Goal: Task Accomplishment & Management: Use online tool/utility

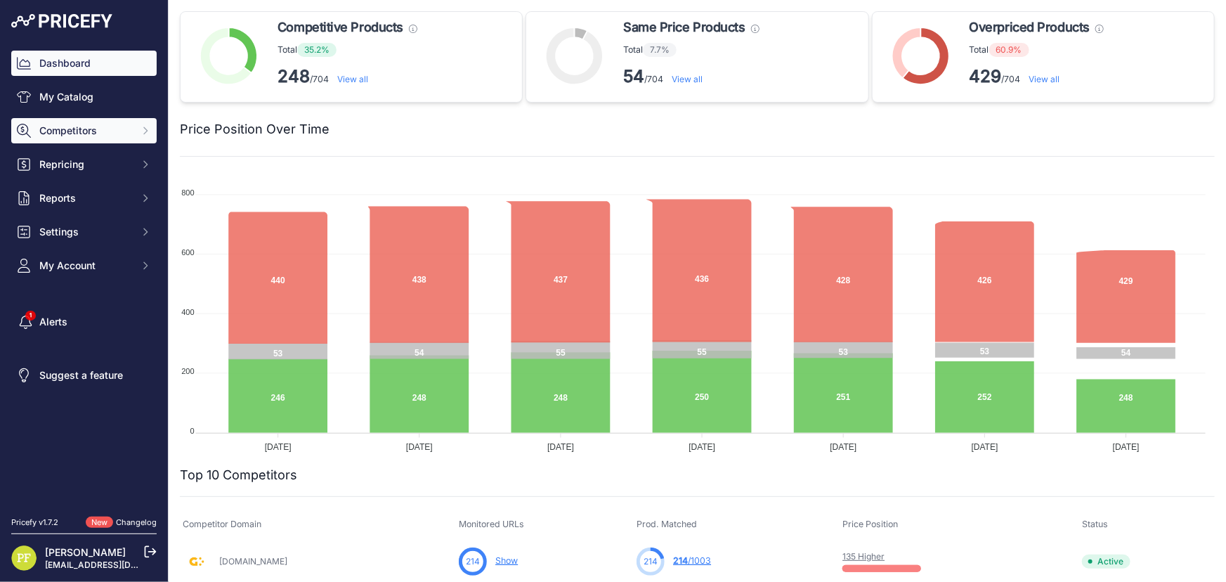
click at [102, 131] on span "Competitors" at bounding box center [85, 131] width 92 height 14
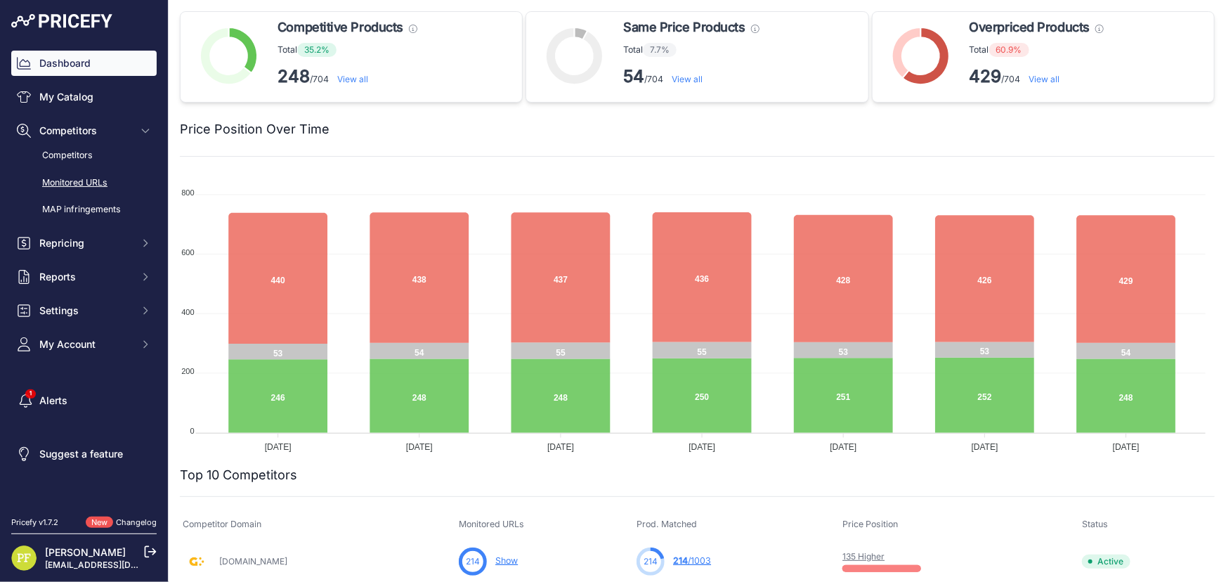
click at [70, 181] on link "Monitored URLs" at bounding box center [83, 183] width 145 height 25
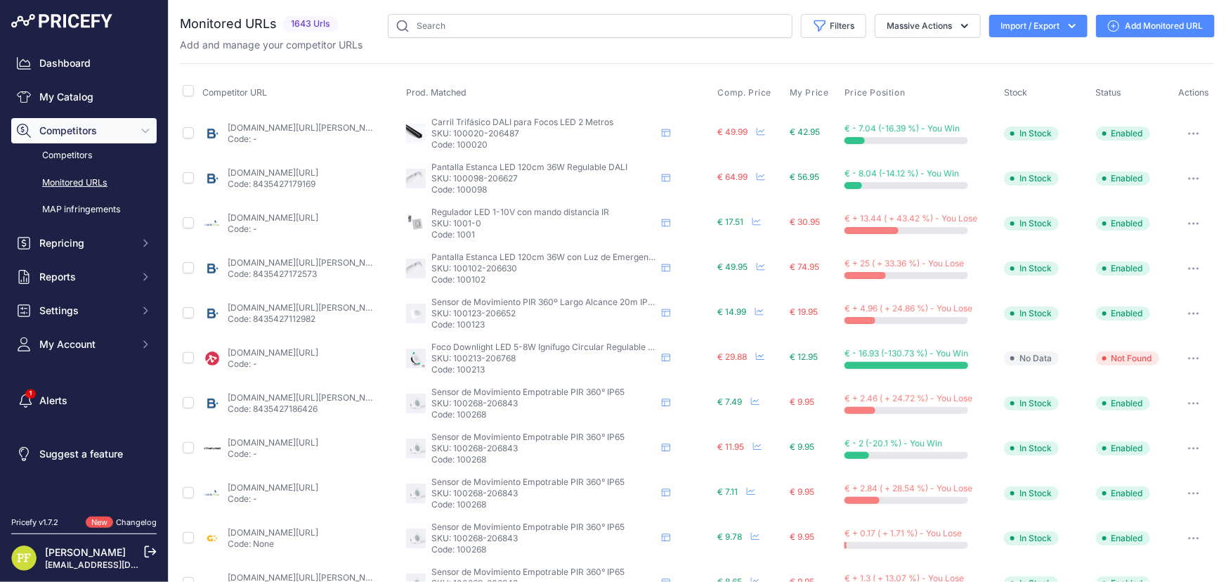
click at [1065, 24] on icon "button" at bounding box center [1072, 26] width 14 height 14
click at [1042, 79] on div "Export" at bounding box center [1037, 80] width 112 height 25
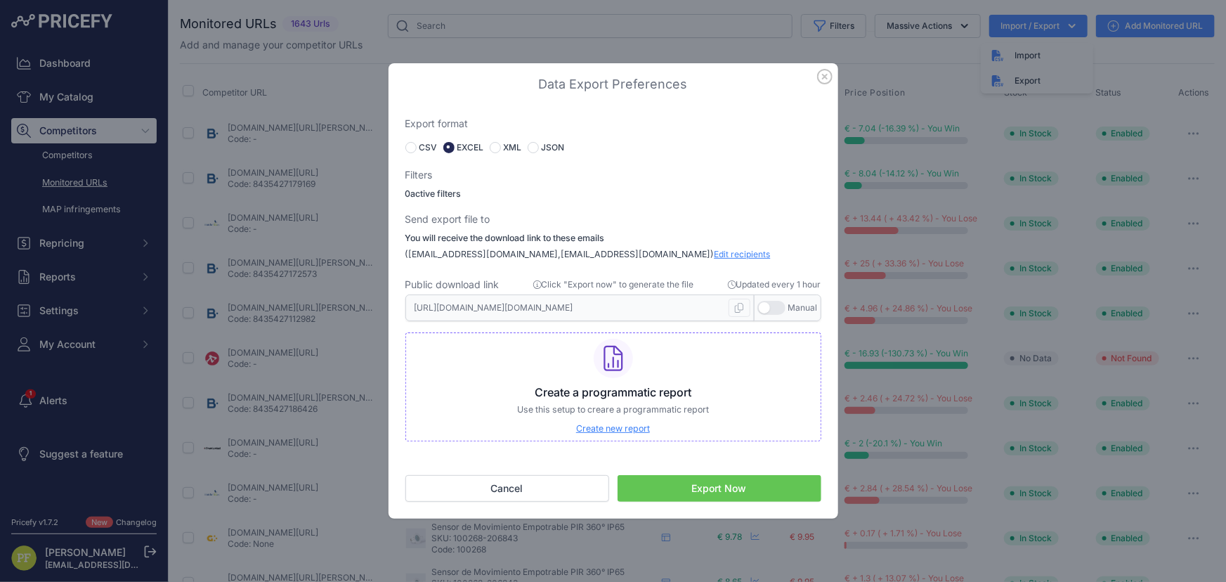
click at [715, 252] on span "Edit recipients" at bounding box center [743, 254] width 56 height 11
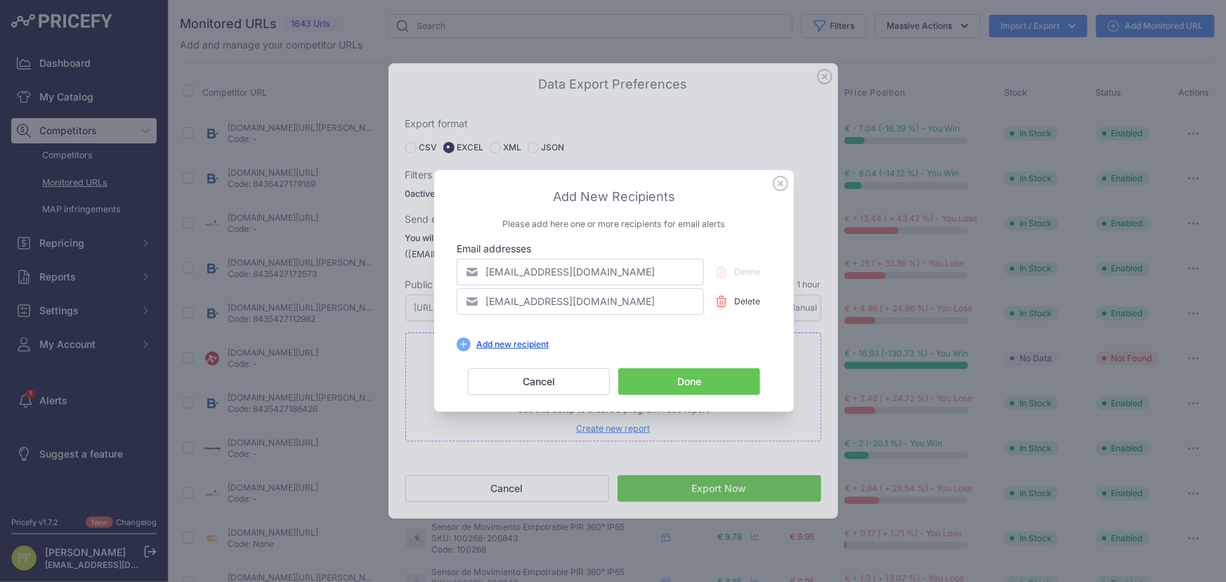
click at [778, 185] on icon at bounding box center [780, 183] width 15 height 15
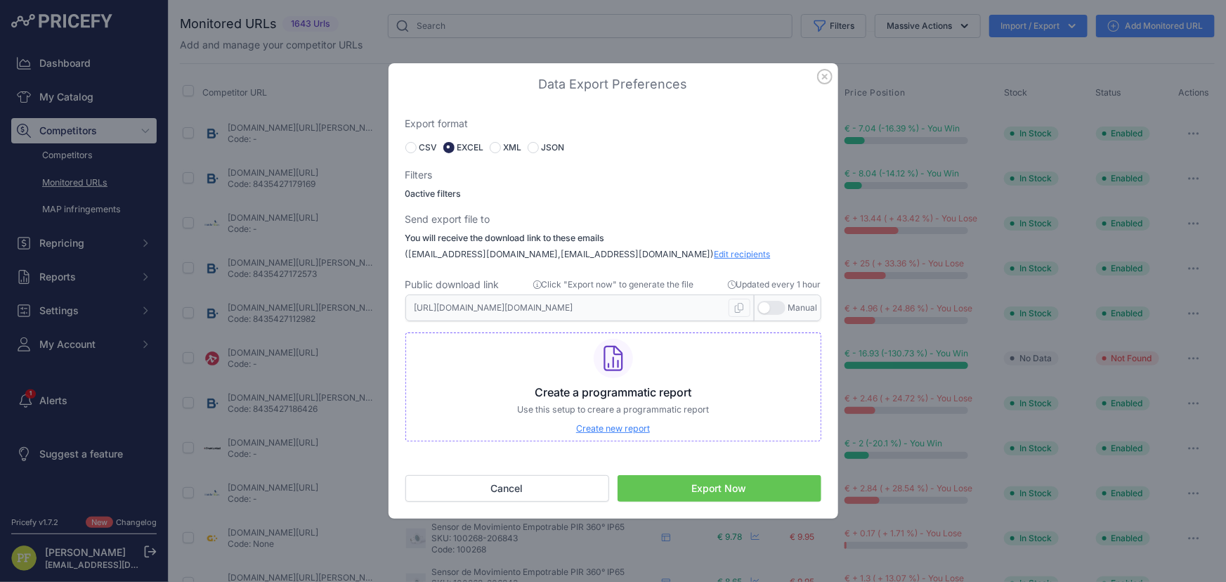
click at [717, 479] on button "Export Now" at bounding box center [720, 488] width 204 height 27
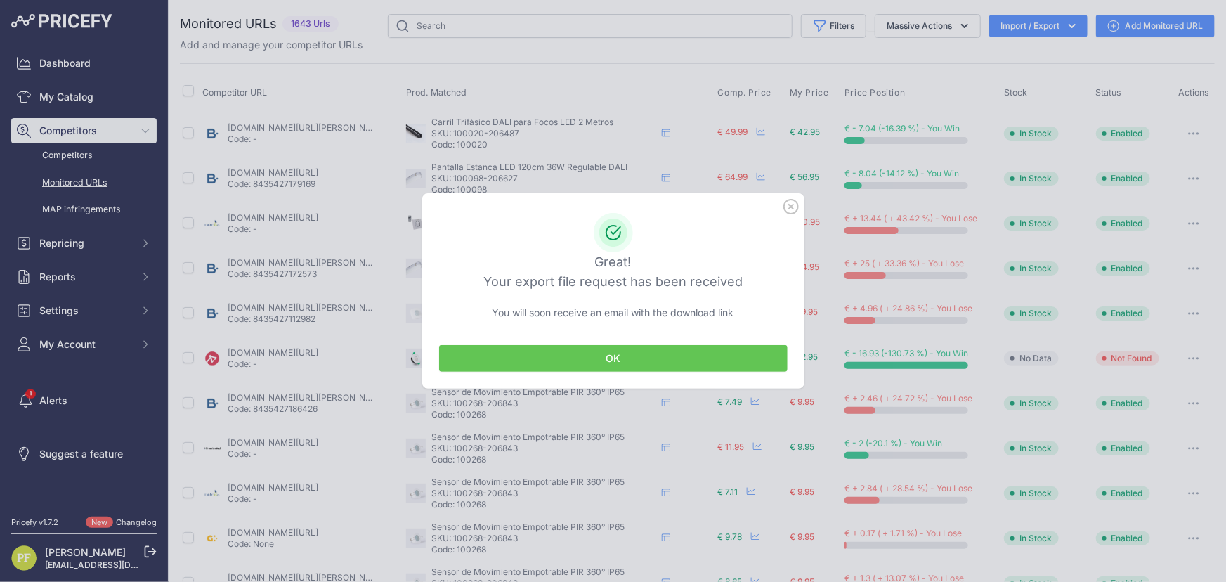
click at [611, 350] on button "OK" at bounding box center [613, 358] width 349 height 27
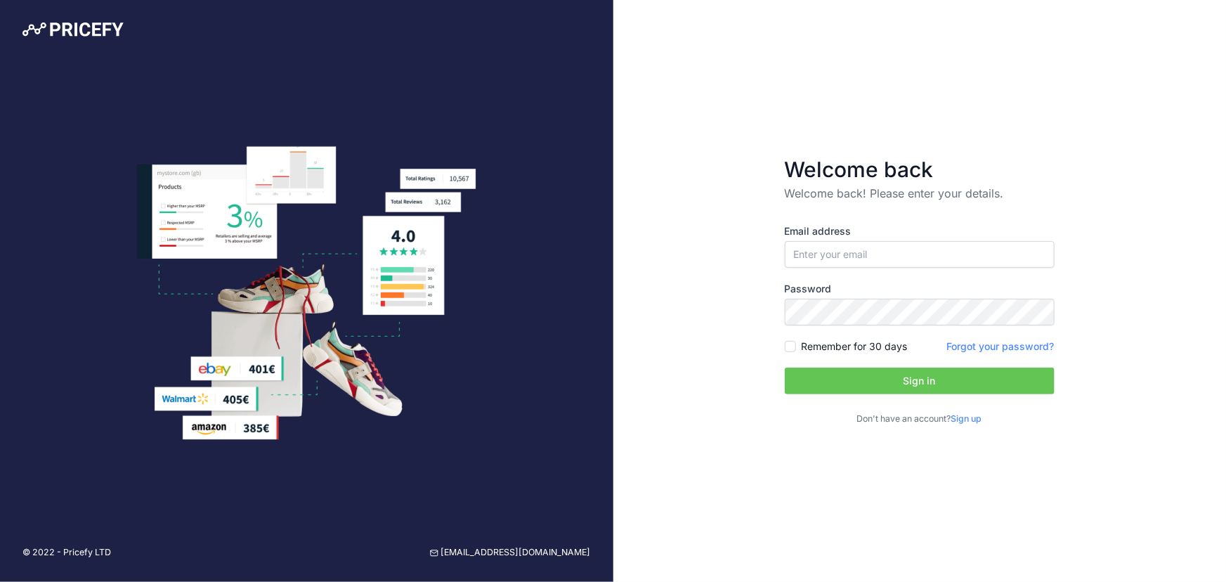
type input "[EMAIL_ADDRESS][DOMAIN_NAME]"
click at [900, 382] on button "Sign in" at bounding box center [920, 381] width 270 height 27
click at [787, 528] on div "Welcome back Welcome back! Please enter your details. Email address pfernandez@…" at bounding box center [921, 291] width 614 height 582
type input "[EMAIL_ADDRESS][DOMAIN_NAME]"
click at [950, 377] on button "Sign in" at bounding box center [920, 381] width 270 height 27
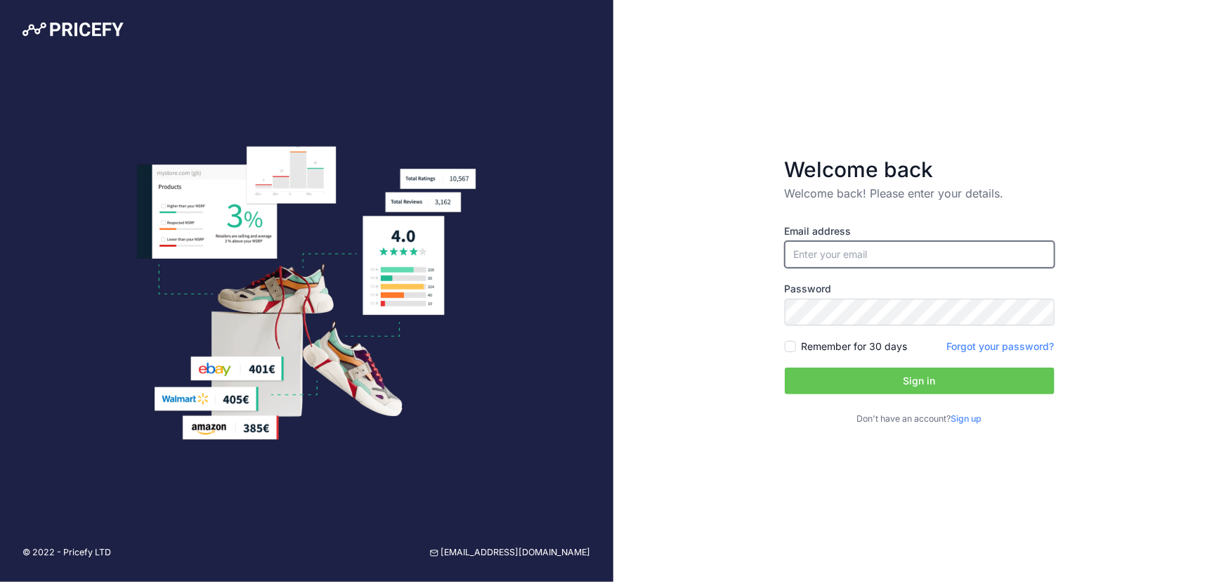
type input "[EMAIL_ADDRESS][DOMAIN_NAME]"
click at [902, 380] on button "Sign in" at bounding box center [920, 381] width 270 height 27
click at [93, 18] on div at bounding box center [307, 31] width 614 height 63
click at [92, 25] on img at bounding box center [72, 29] width 101 height 14
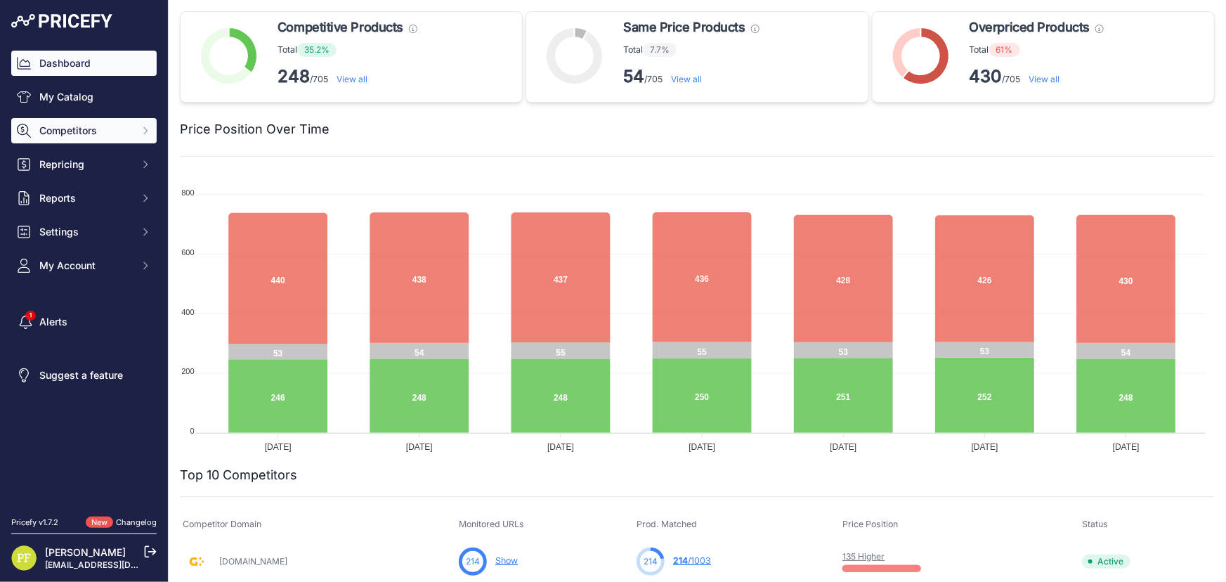
click at [116, 136] on span "Competitors" at bounding box center [85, 131] width 92 height 14
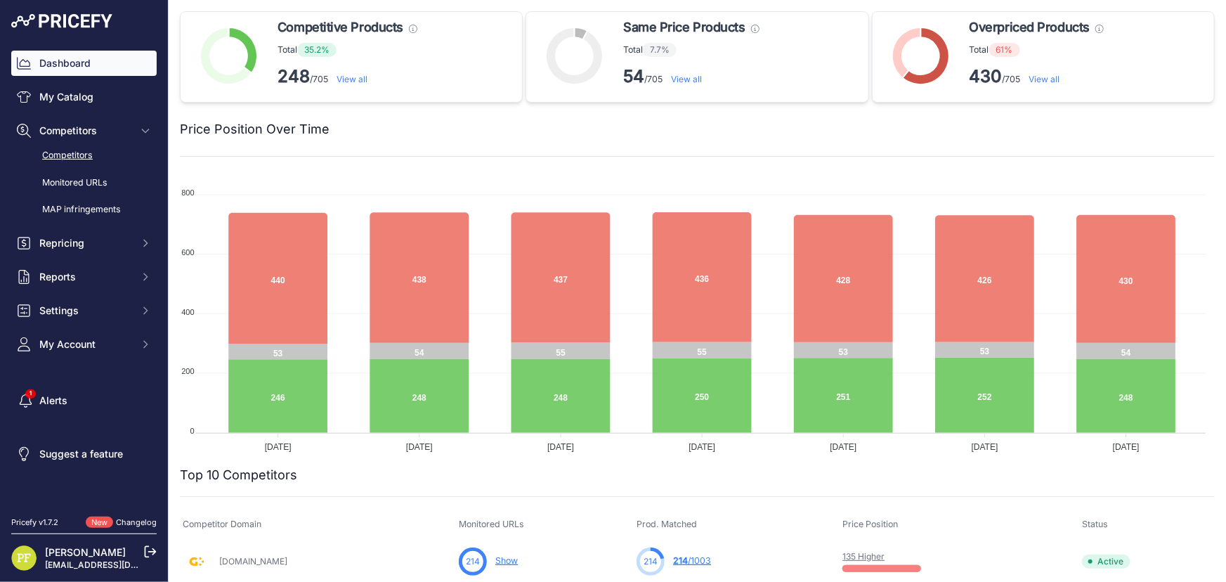
click at [96, 158] on link "Competitors" at bounding box center [83, 155] width 145 height 25
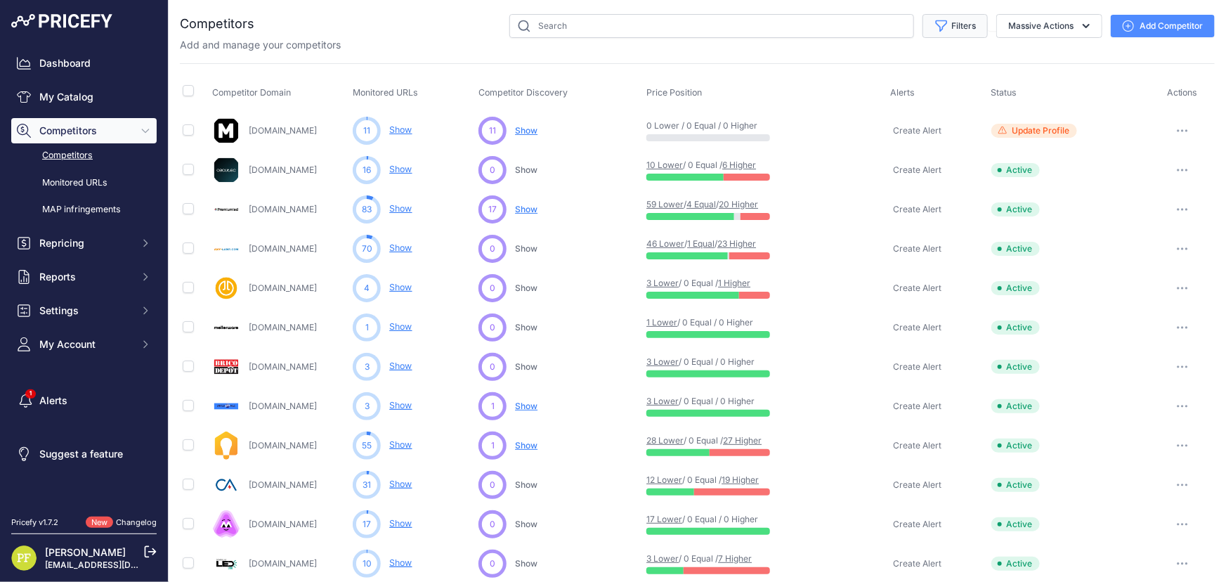
click at [969, 27] on button "Filters" at bounding box center [955, 26] width 65 height 24
click at [954, 80] on select "Select an option Active Disabled Update Profile Pending Approval Hidden Archived" at bounding box center [909, 81] width 135 height 24
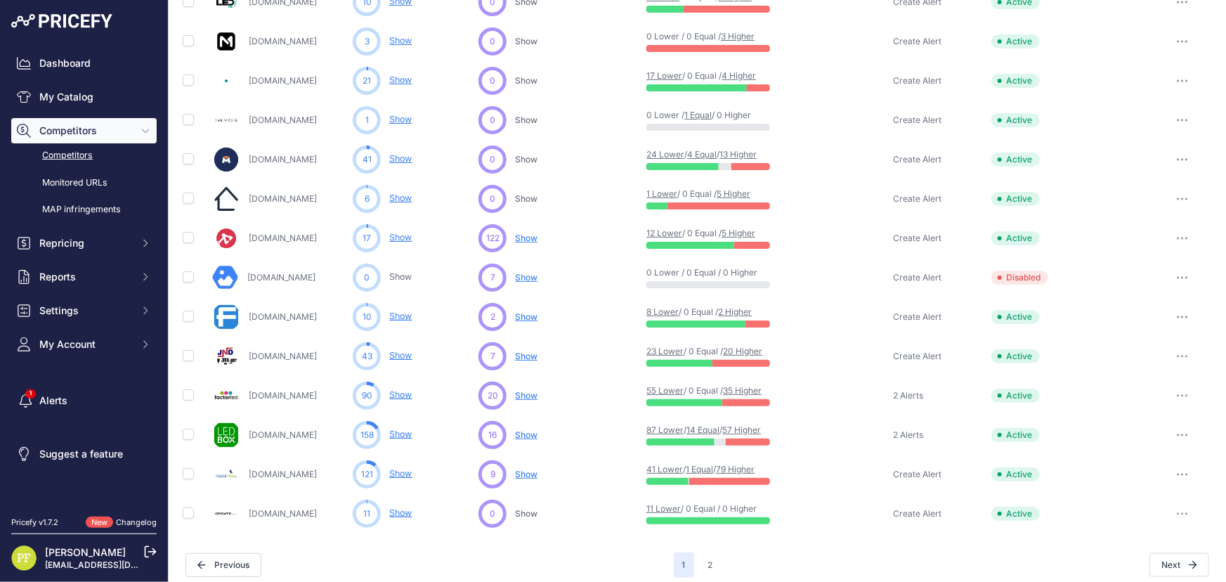
scroll to position [569, 0]
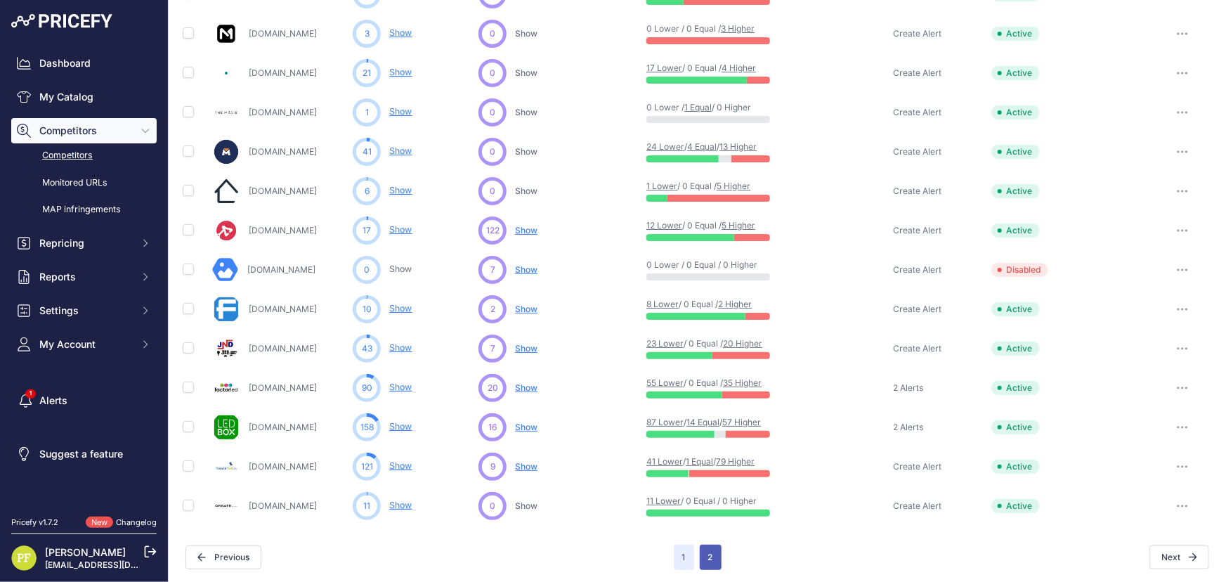
click at [710, 558] on button "2" at bounding box center [711, 557] width 22 height 25
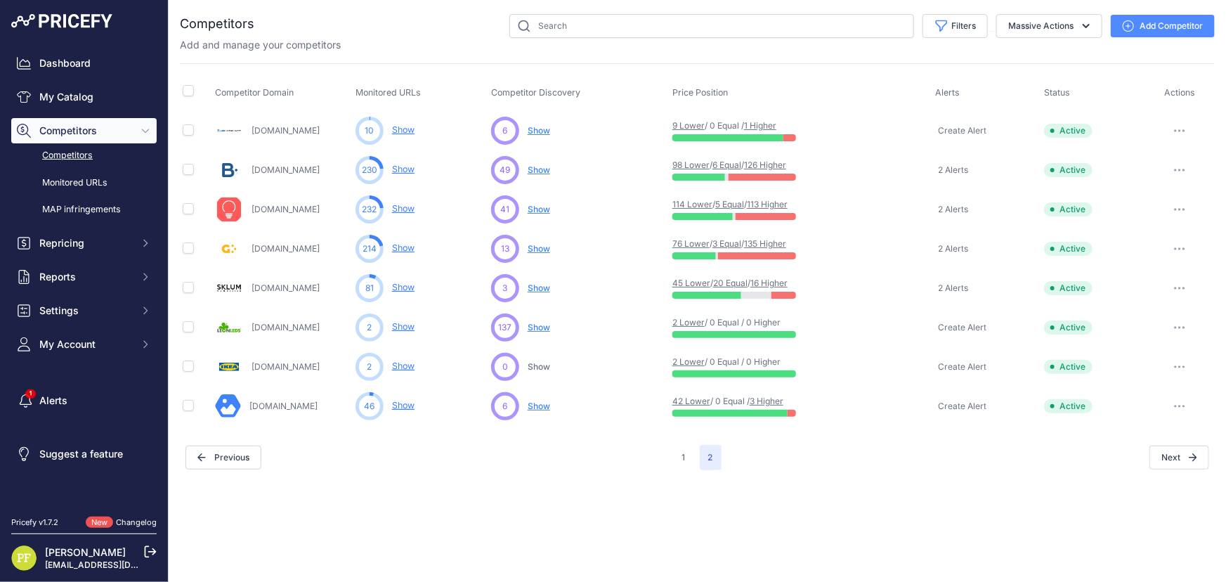
click at [394, 247] on link "Show" at bounding box center [403, 247] width 22 height 11
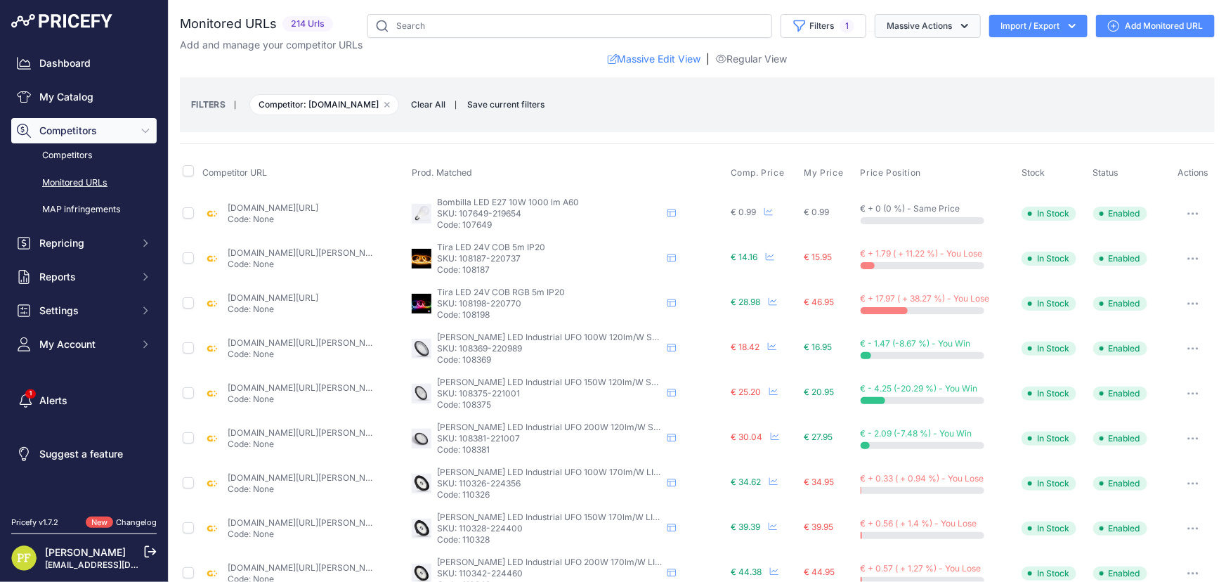
click at [960, 27] on icon "button" at bounding box center [965, 26] width 14 height 14
click at [1065, 21] on icon "button" at bounding box center [1072, 26] width 14 height 14
click at [1039, 77] on div "Export" at bounding box center [1037, 80] width 112 height 25
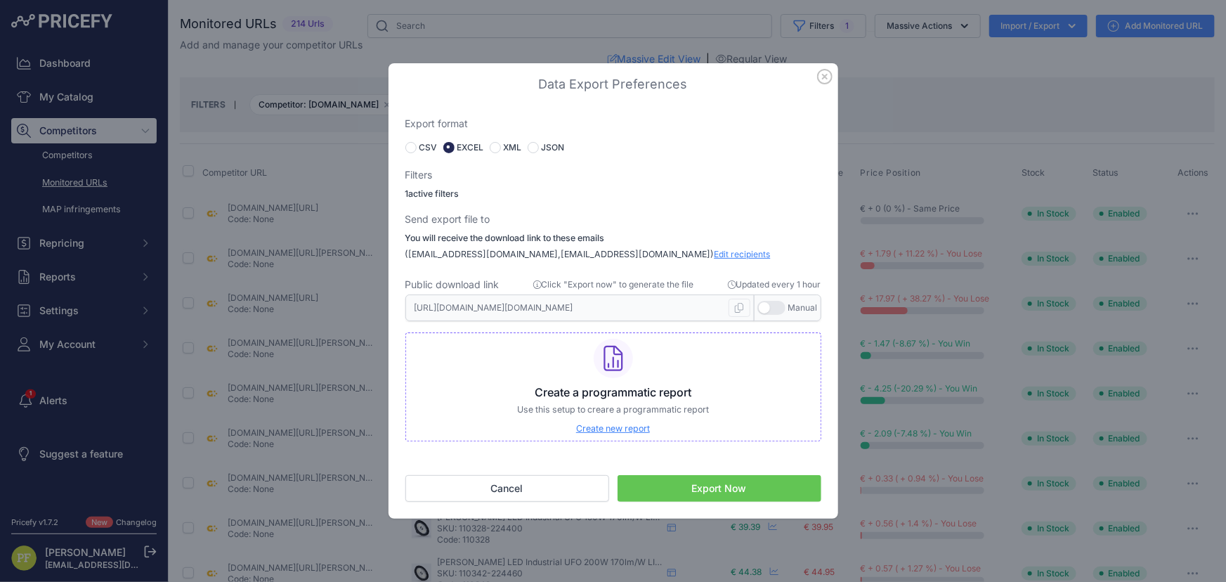
click at [748, 486] on button "Export Now" at bounding box center [720, 488] width 204 height 27
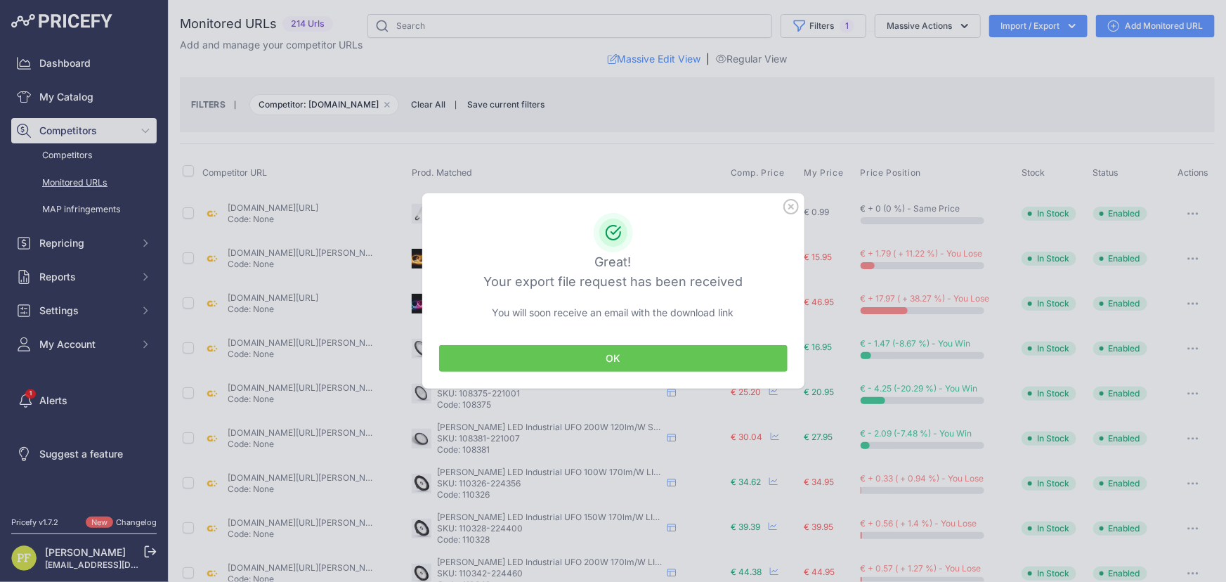
click at [643, 356] on button "OK" at bounding box center [613, 358] width 349 height 27
